Goal: Information Seeking & Learning: Learn about a topic

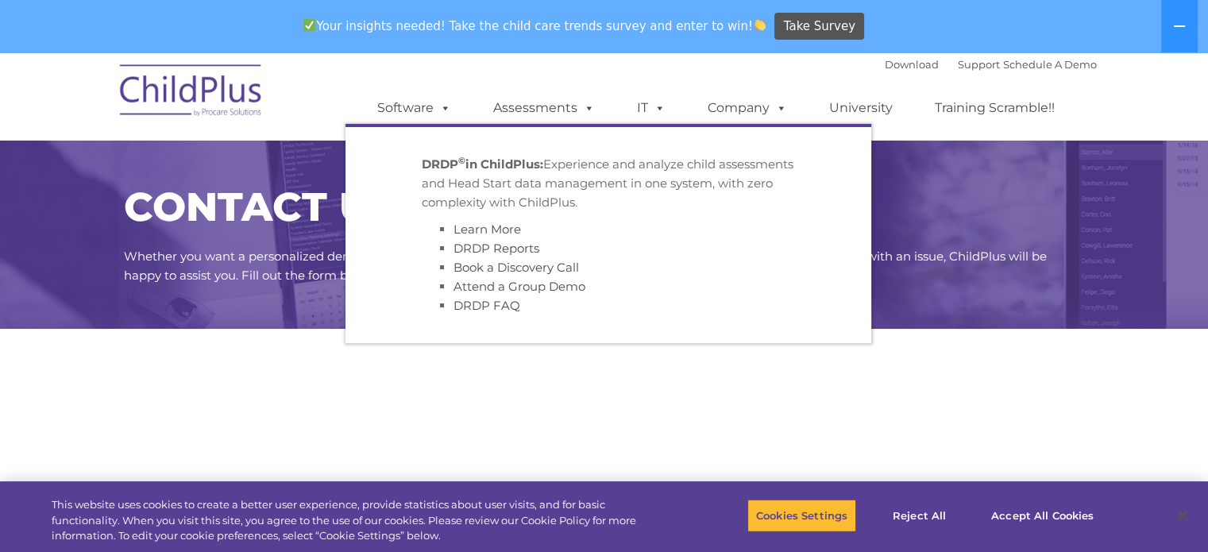
select select "MEDIUM"
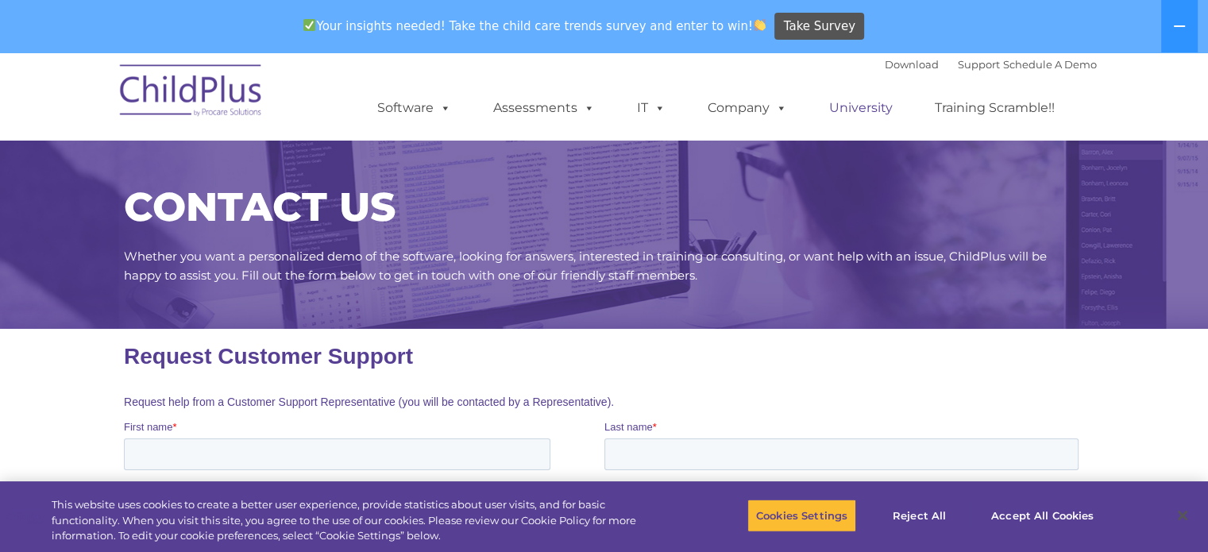
click at [851, 117] on link "University" at bounding box center [861, 108] width 95 height 32
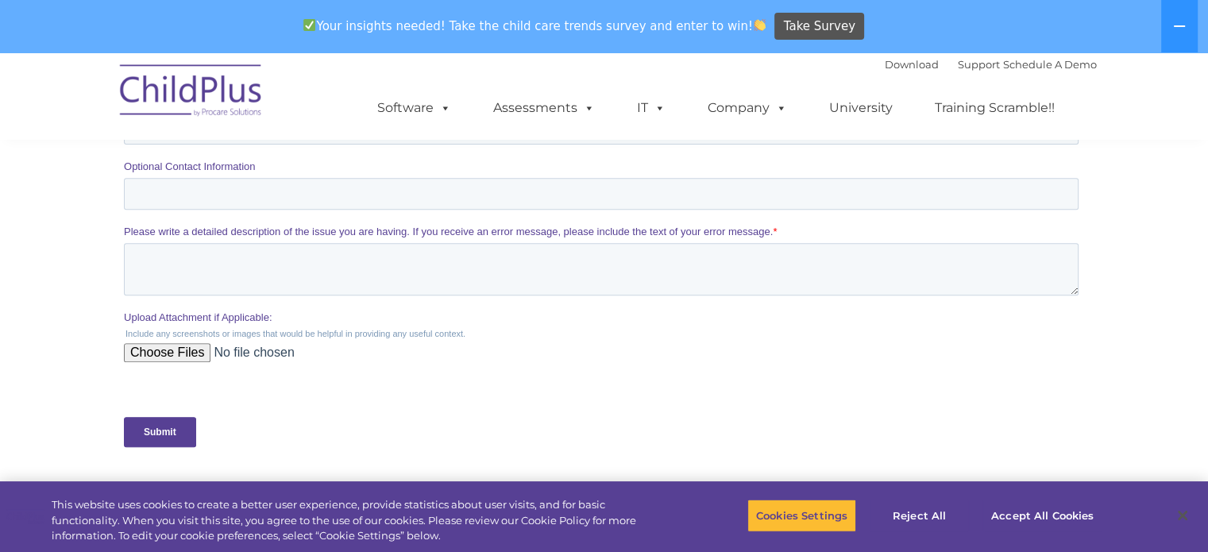
scroll to position [639, 0]
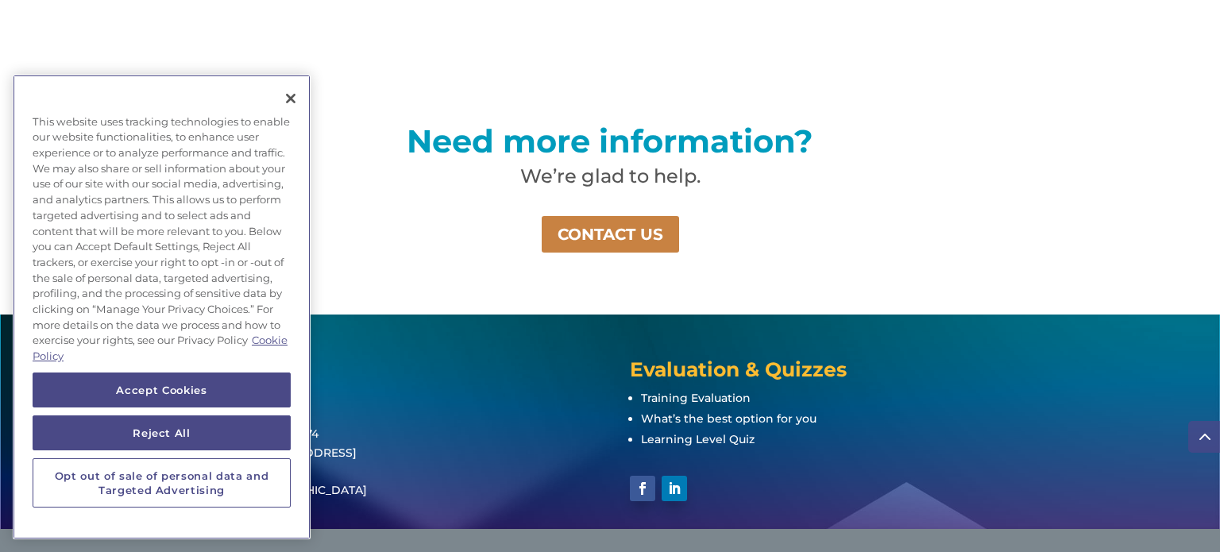
scroll to position [1190, 0]
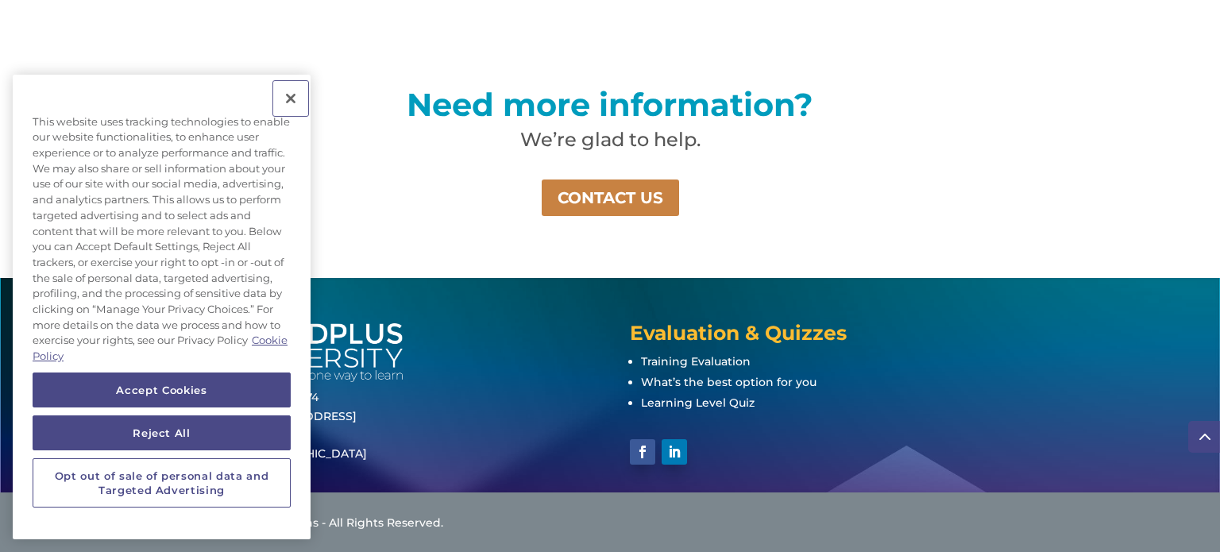
click at [290, 103] on button "Close" at bounding box center [290, 98] width 35 height 35
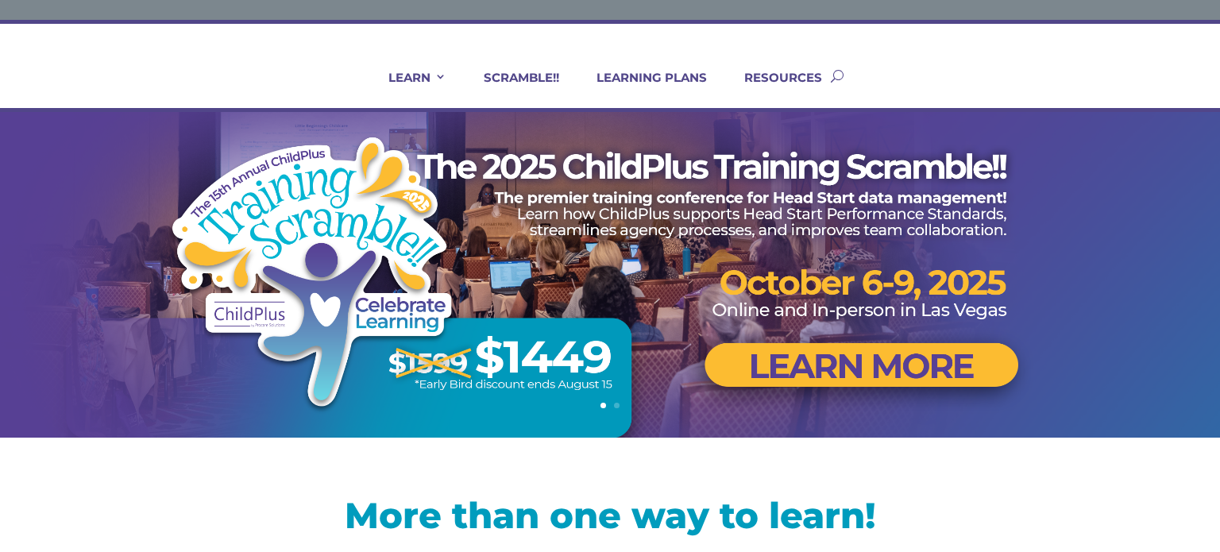
scroll to position [63, 0]
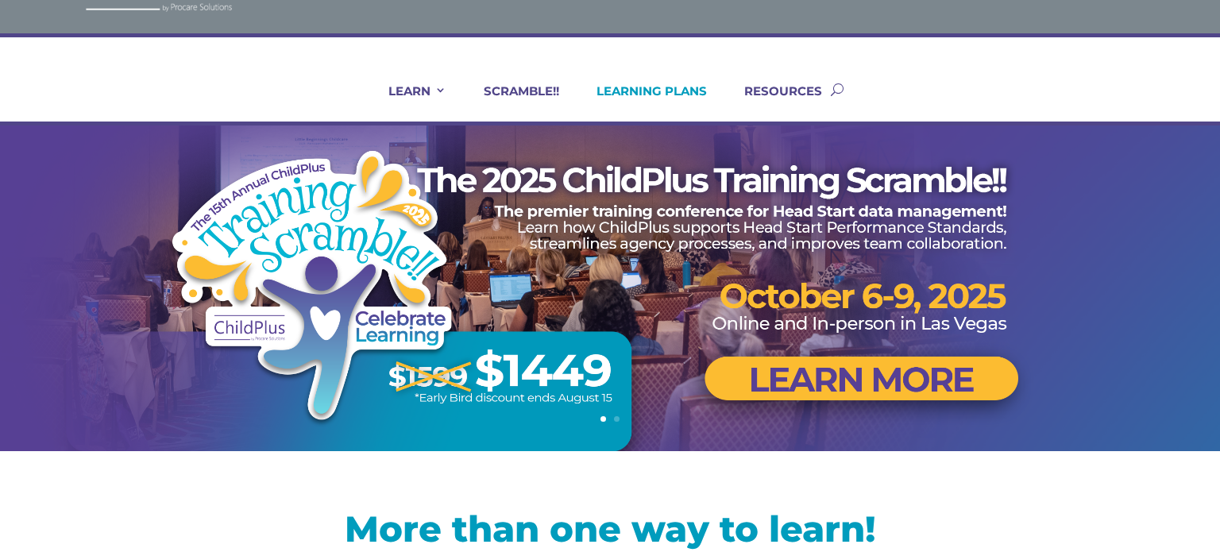
click at [667, 91] on link "LEARNING PLANS" at bounding box center [642, 102] width 130 height 38
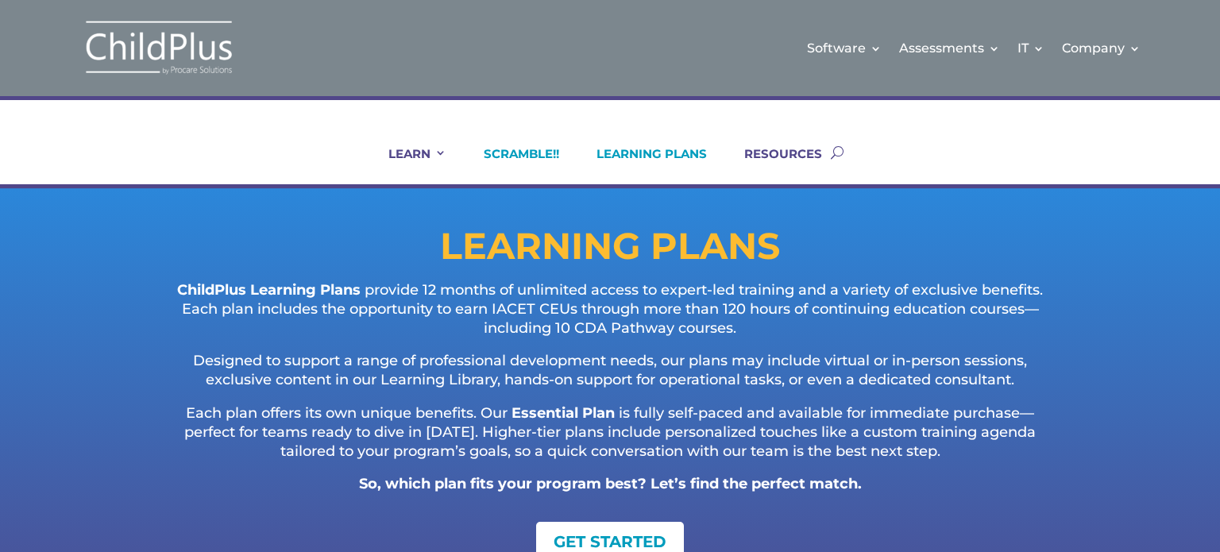
click at [521, 158] on link "SCRAMBLE!!" at bounding box center [511, 165] width 95 height 38
click at [520, 149] on link "SCRAMBLE!!" at bounding box center [511, 165] width 95 height 38
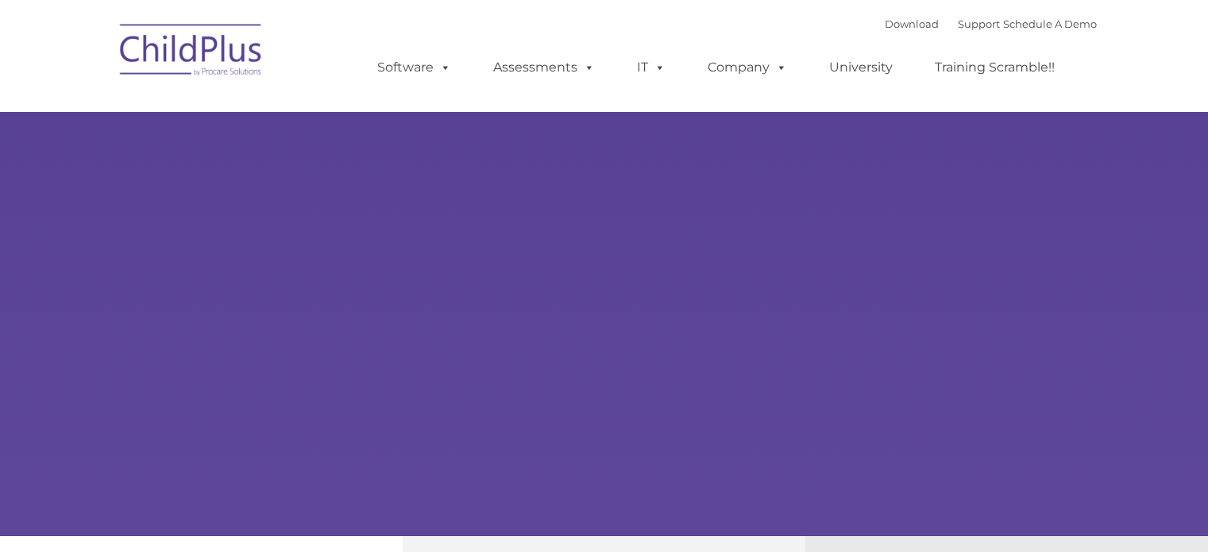
type input ""
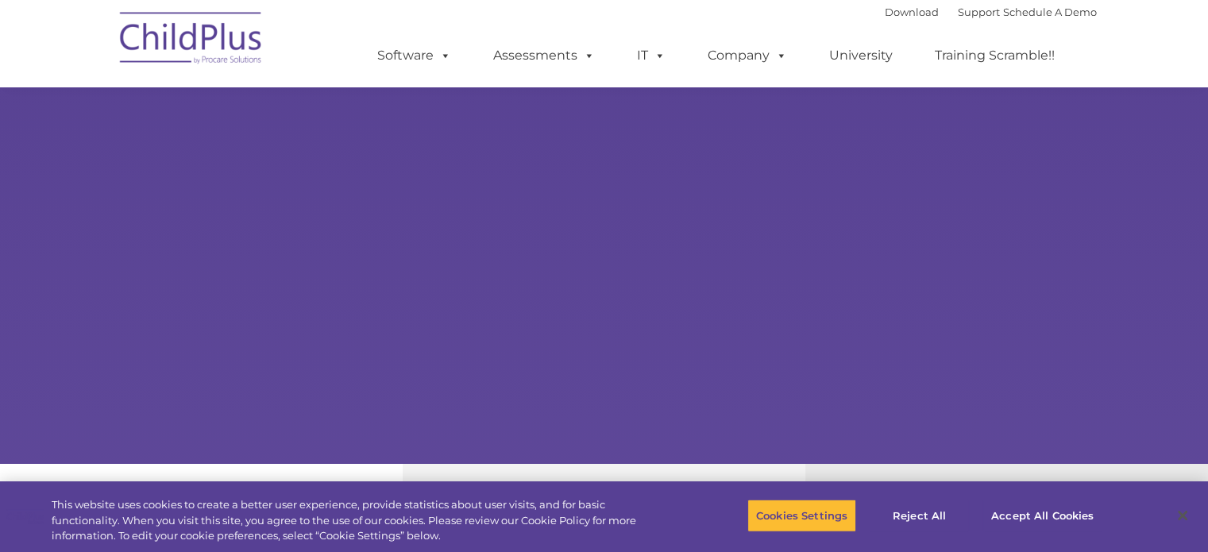
scroll to position [346, 0]
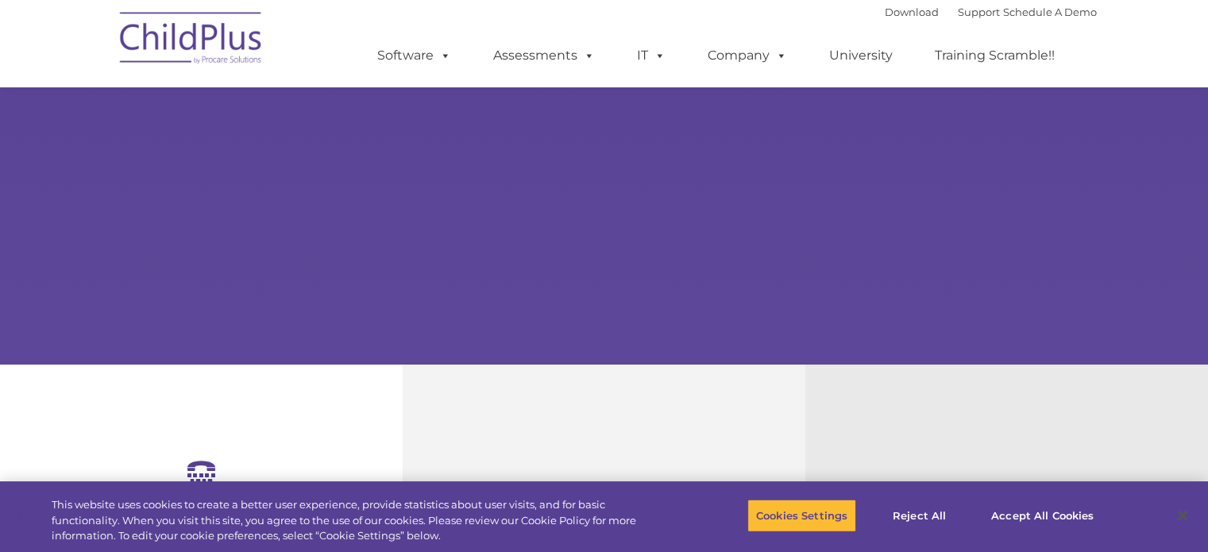
select select "MEDIUM"
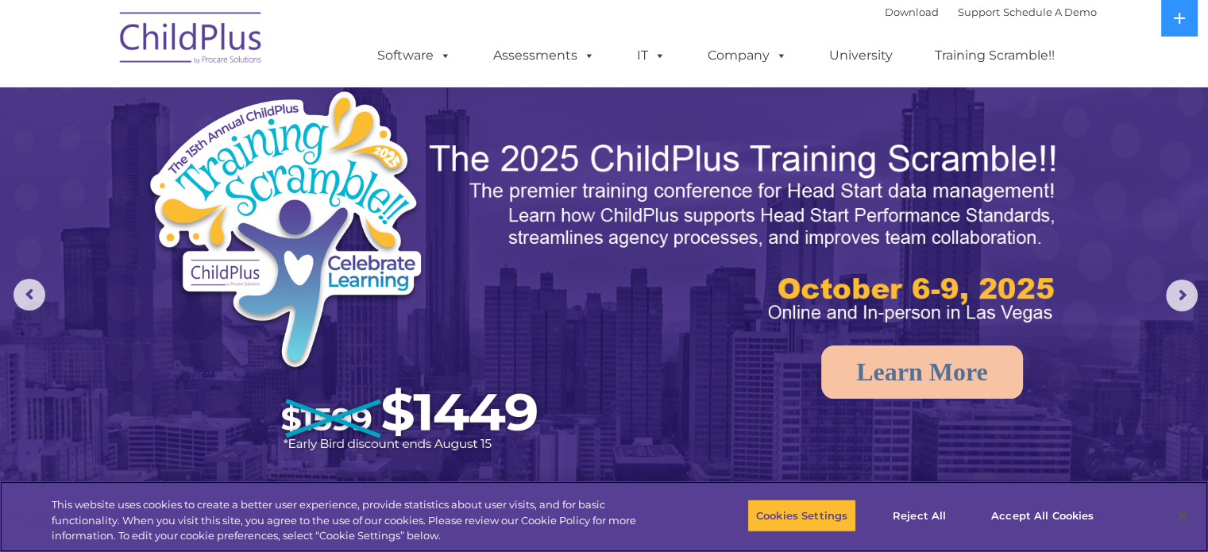
scroll to position [0, 0]
